Goal: Entertainment & Leisure: Consume media (video, audio)

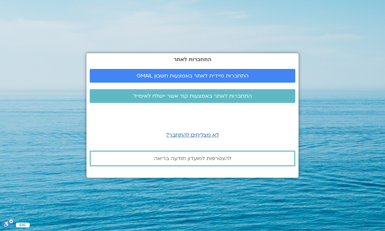
click at [125, 79] on span "התחברות מיידית לאתר באמצעות חשבון GMAIL" at bounding box center [193, 76] width 190 height 6
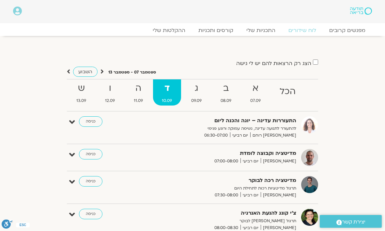
click at [175, 29] on link "ההקלטות שלי" at bounding box center [169, 30] width 46 height 7
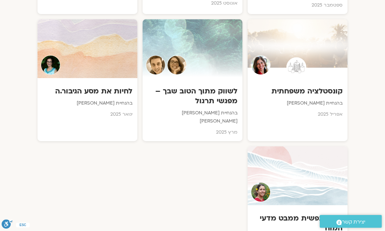
scroll to position [605, 0]
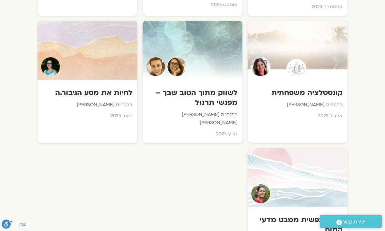
click at [304, 88] on h3 "קונסטלציה משפחתית" at bounding box center [298, 93] width 90 height 10
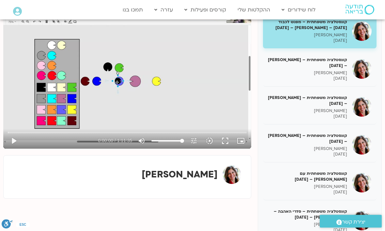
scroll to position [96, 0]
click at [337, 69] on h5 "קונסטלציה משפחתית – [PERSON_NAME] – [DATE]" at bounding box center [307, 63] width 79 height 12
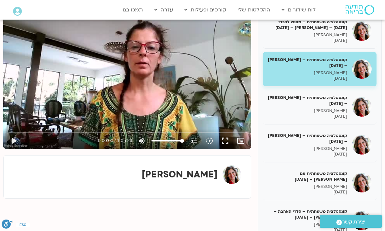
click at [9, 142] on button "play_arrow" at bounding box center [14, 141] width 16 height 16
click at [232, 141] on button "fullscreen" at bounding box center [226, 141] width 16 height 16
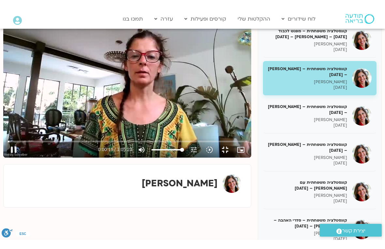
scroll to position [8, 0]
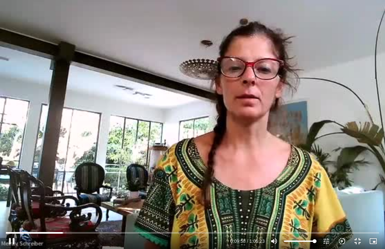
click at [356, 231] on button "fullscreen_exit" at bounding box center [358, 242] width 16 height 16
click at [358, 231] on button "fullscreen_exit" at bounding box center [358, 242] width 16 height 16
click at [354, 231] on button "fullscreen_exit" at bounding box center [358, 242] width 16 height 16
click at [15, 231] on button "pause" at bounding box center [12, 242] width 16 height 16
click at [360, 231] on button "fullscreen_exit" at bounding box center [358, 242] width 16 height 16
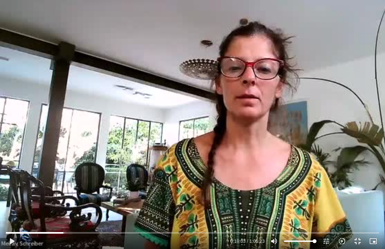
click at [377, 231] on icon "picture_in_picture_alt" at bounding box center [374, 241] width 8 height 8
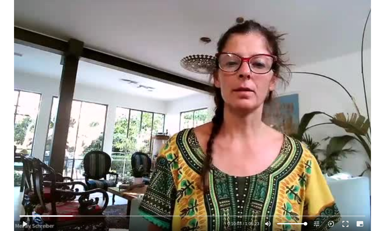
scroll to position [96, 0]
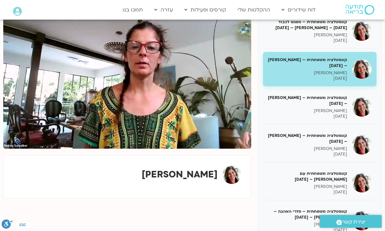
type input "795.834223291025"
